Goal: Task Accomplishment & Management: Use online tool/utility

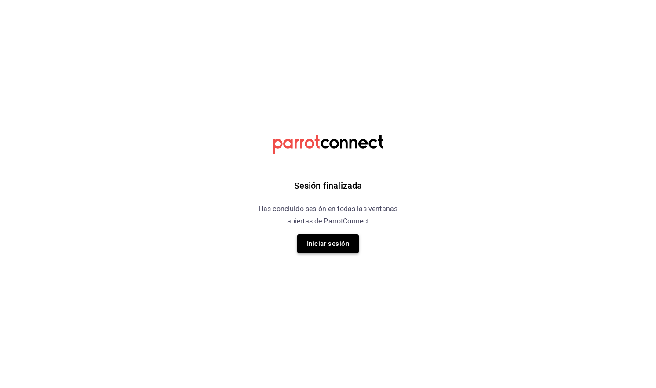
click at [325, 240] on button "Iniciar sesión" at bounding box center [328, 244] width 62 height 18
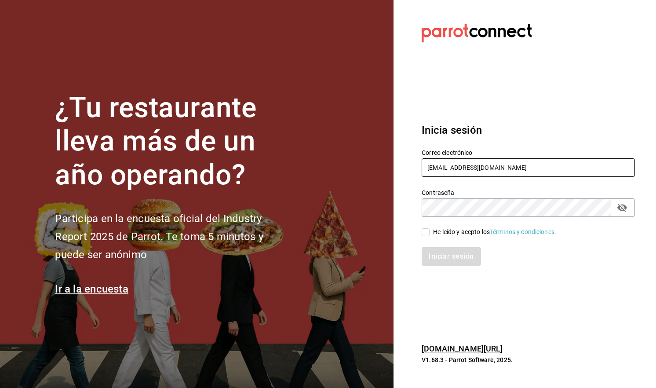
click at [559, 167] on input "[EMAIL_ADDRESS][DOMAIN_NAME]" at bounding box center [528, 167] width 213 height 18
type input "[PERSON_NAME][EMAIL_ADDRESS][DOMAIN_NAME]"
click at [432, 229] on span "He leído y acepto los Términos y condiciones." at bounding box center [493, 231] width 127 height 9
click at [430, 229] on input "He leído y acepto los Términos y condiciones." at bounding box center [426, 232] width 8 height 8
checkbox input "true"
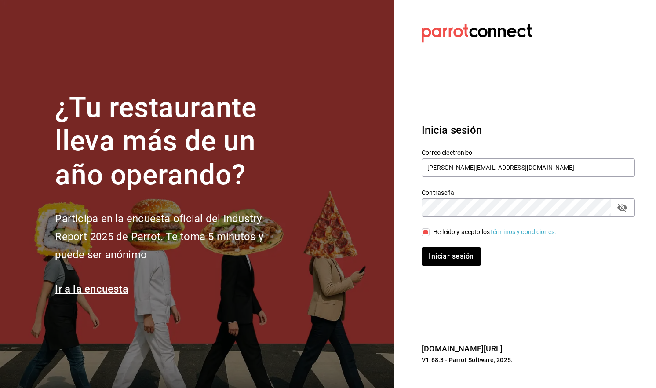
click at [442, 247] on div "Iniciar sesión" at bounding box center [523, 251] width 224 height 29
click at [443, 257] on button "Iniciar sesión" at bounding box center [452, 256] width 60 height 18
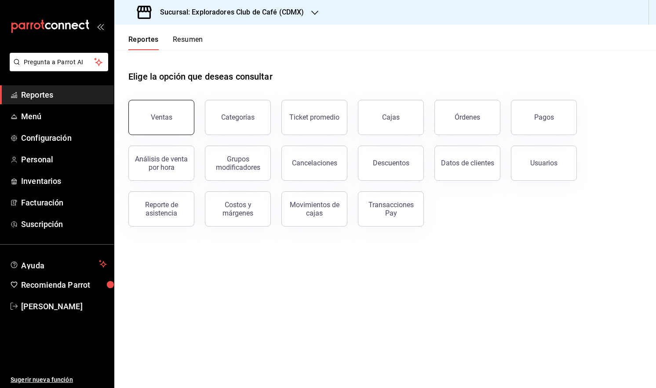
click at [172, 124] on button "Ventas" at bounding box center [161, 117] width 66 height 35
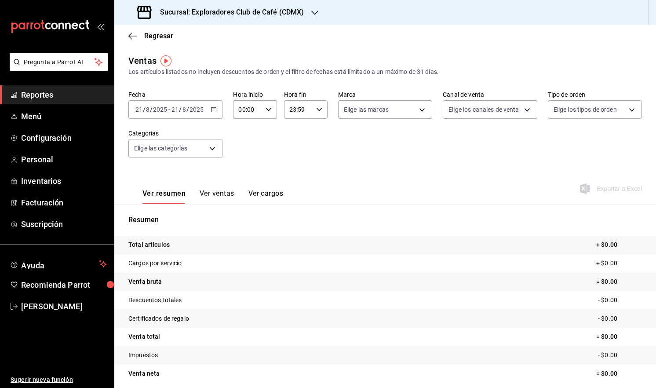
click at [215, 107] on \(Stroke\) "button" at bounding box center [215, 107] width 0 height 0
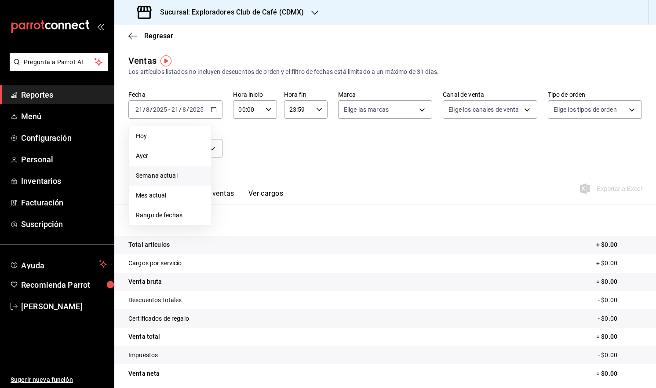
click at [181, 171] on li "Semana actual" at bounding box center [170, 176] width 82 height 20
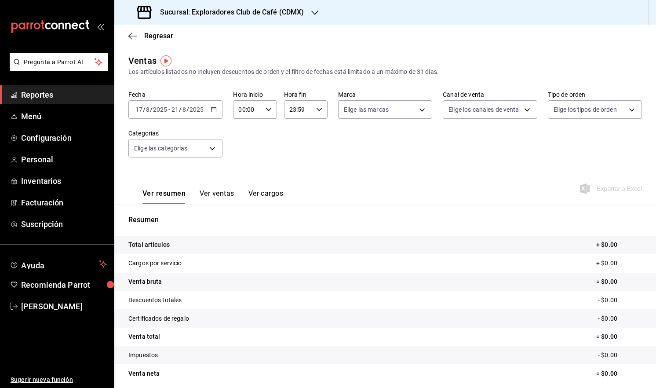
click at [235, 194] on div "Ver resumen Ver ventas Ver cargos" at bounding box center [213, 196] width 141 height 15
click at [212, 196] on button "Ver ventas" at bounding box center [217, 196] width 35 height 15
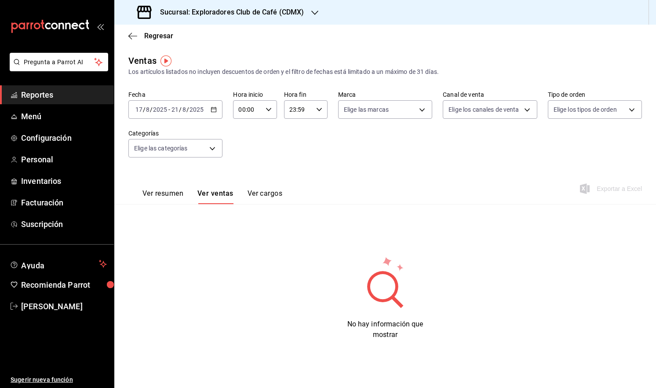
click at [282, 201] on button "Ver cargos" at bounding box center [265, 196] width 35 height 15
click at [169, 190] on button "Ver resumen" at bounding box center [163, 196] width 41 height 15
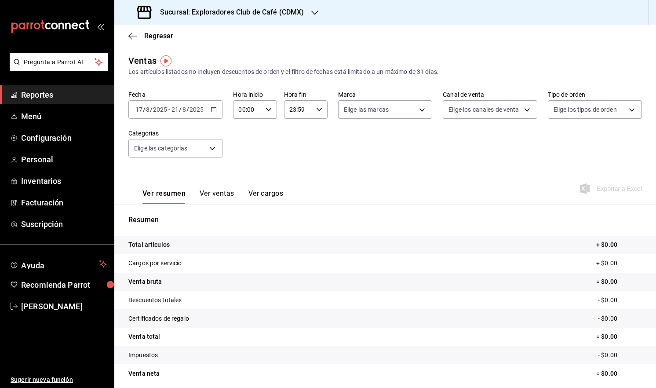
click at [298, 6] on div "Sucursal: Exploradores Club de Café (CDMX)" at bounding box center [221, 12] width 201 height 25
click at [170, 55] on img "button" at bounding box center [166, 60] width 11 height 11
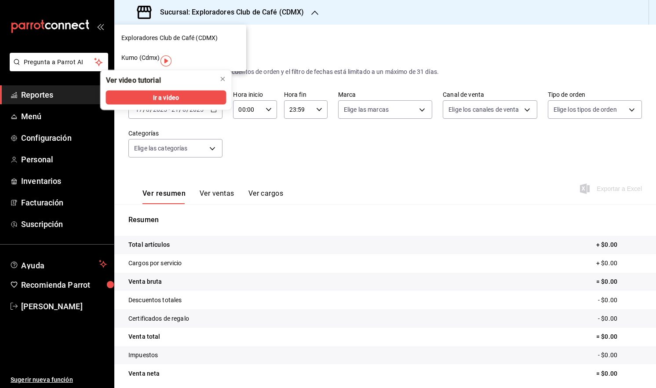
click at [185, 63] on div "Kumo (Cdmx)" at bounding box center [180, 58] width 132 height 20
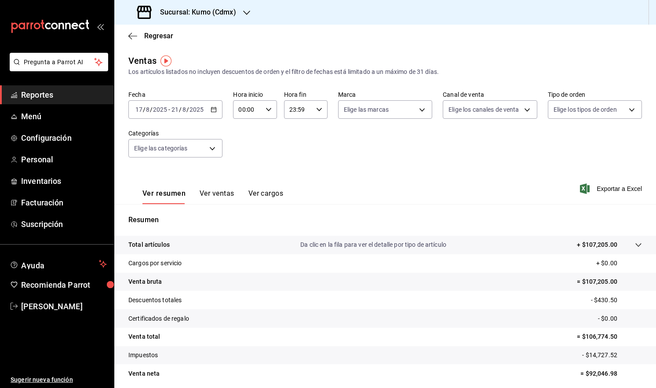
click at [212, 112] on icon "button" at bounding box center [214, 109] width 6 height 6
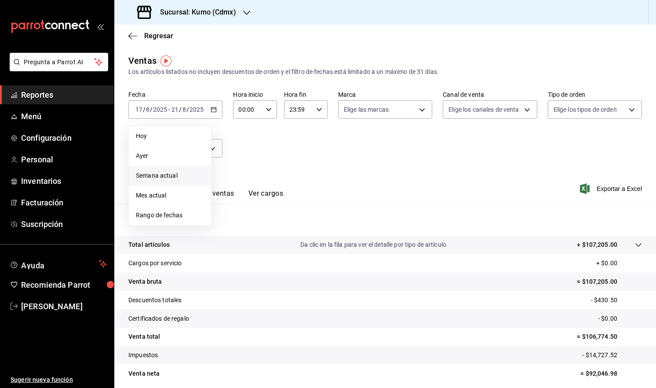
click at [162, 172] on span "Semana actual" at bounding box center [170, 175] width 68 height 9
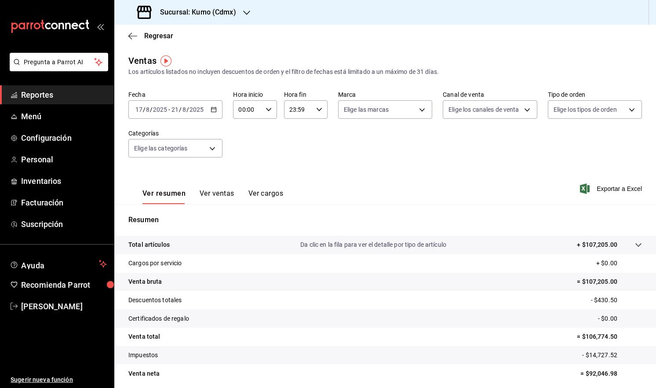
scroll to position [33, 0]
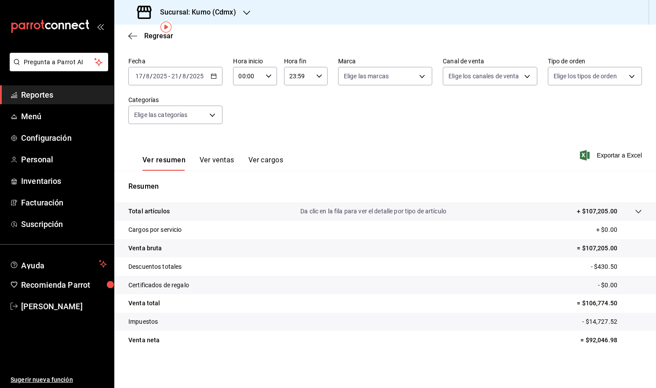
click at [212, 166] on button "Ver ventas" at bounding box center [217, 163] width 35 height 15
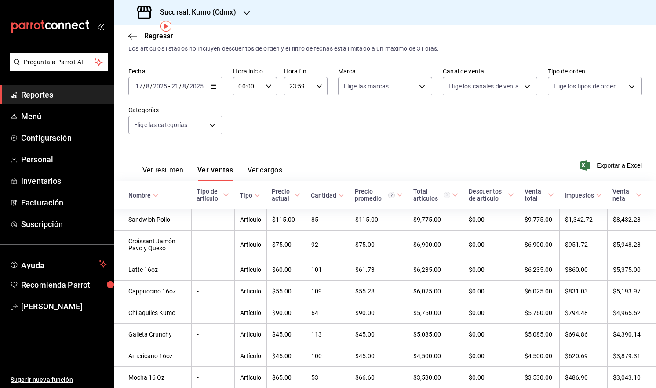
scroll to position [36, 0]
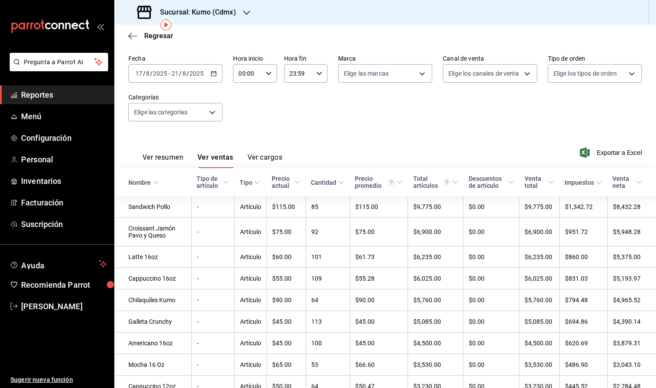
click at [214, 74] on icon "button" at bounding box center [214, 73] width 6 height 6
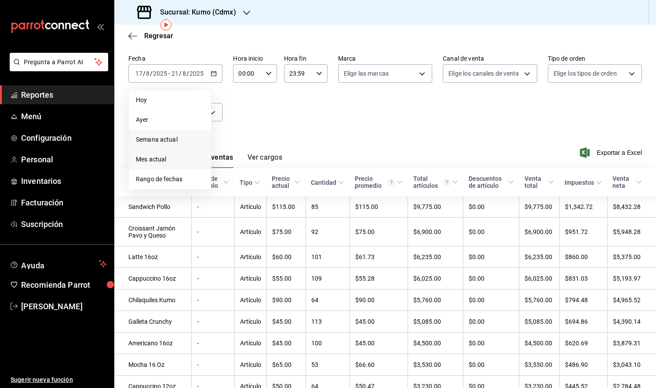
click at [167, 162] on span "Mes actual" at bounding box center [170, 159] width 68 height 9
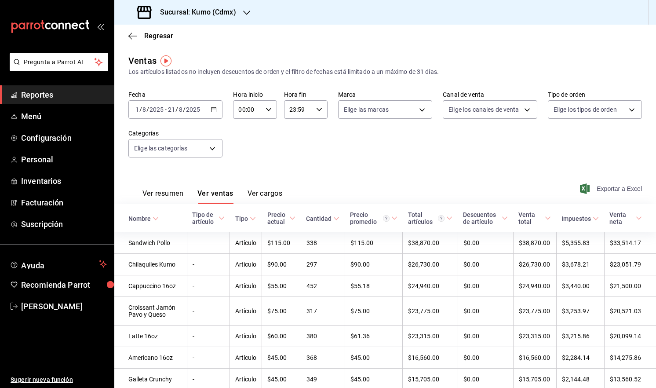
click at [587, 184] on span "Exportar a Excel" at bounding box center [612, 188] width 60 height 11
